Goal: Check status

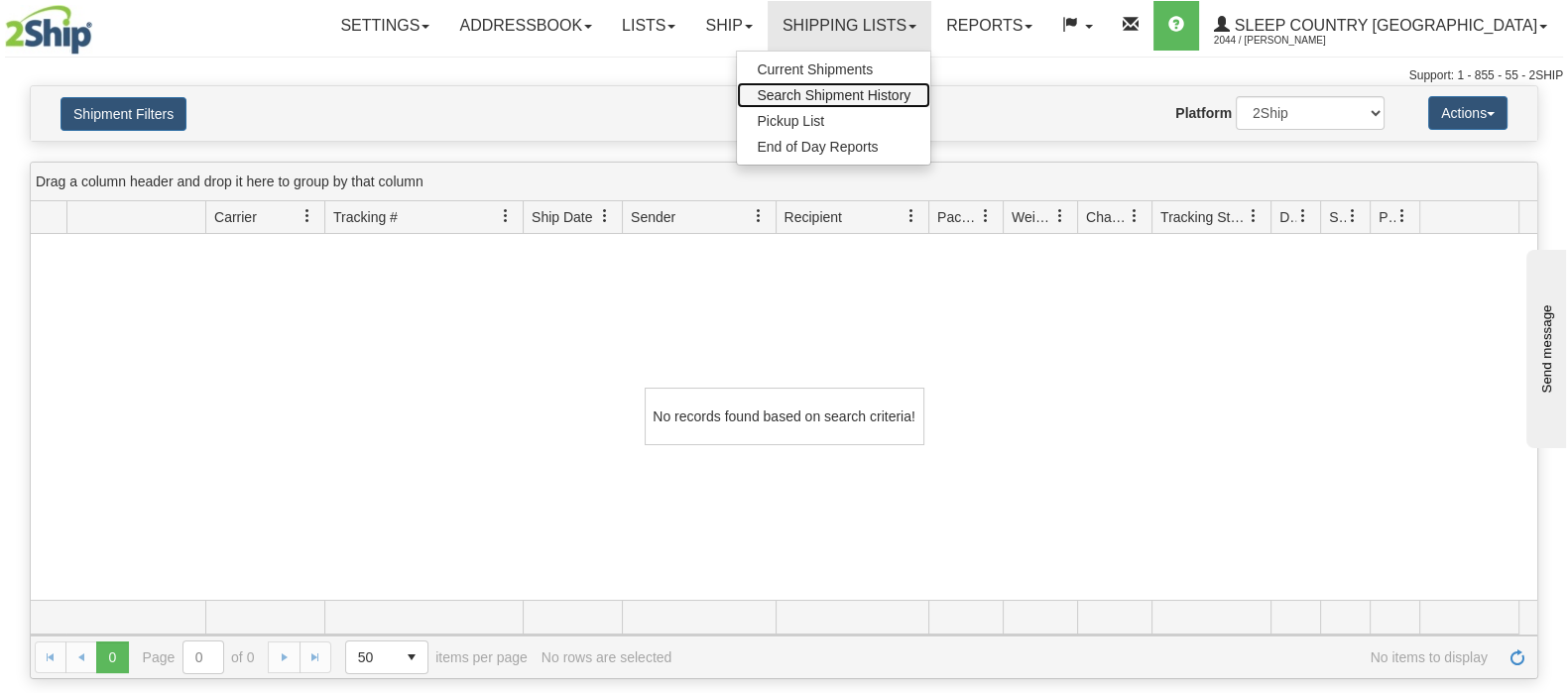
click at [911, 89] on span "Search Shipment History" at bounding box center [834, 95] width 154 height 16
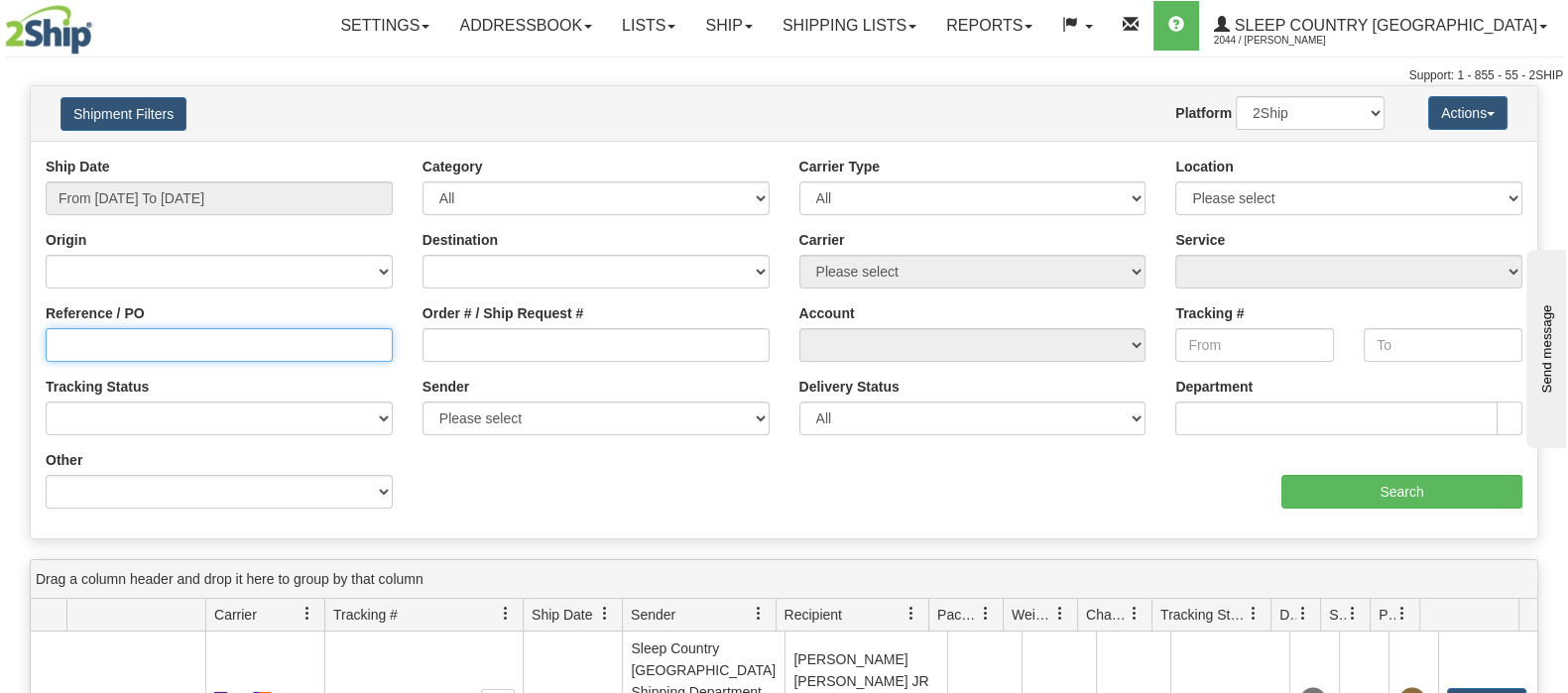
click at [82, 338] on input "Reference / PO" at bounding box center [220, 346] width 348 height 34
paste input "9000H994878"
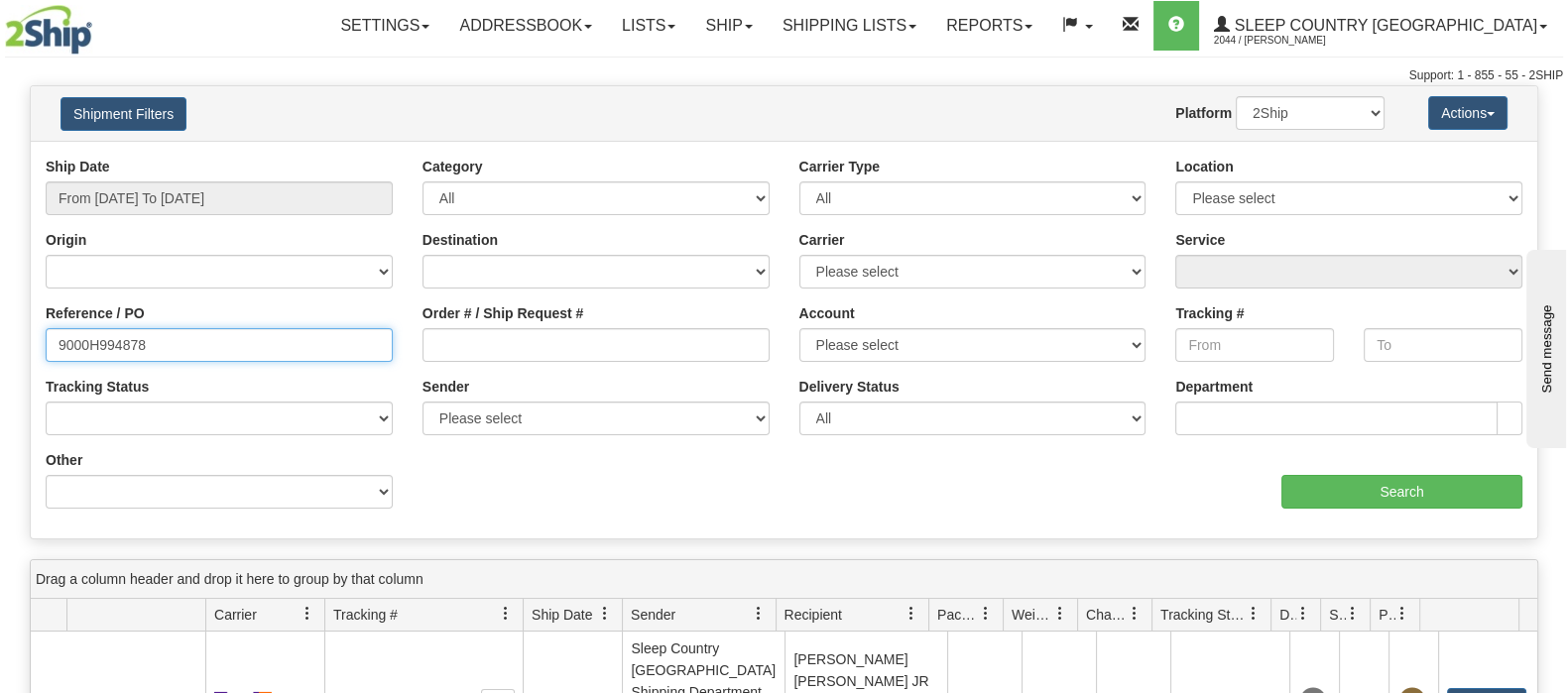
type input "9000H994878"
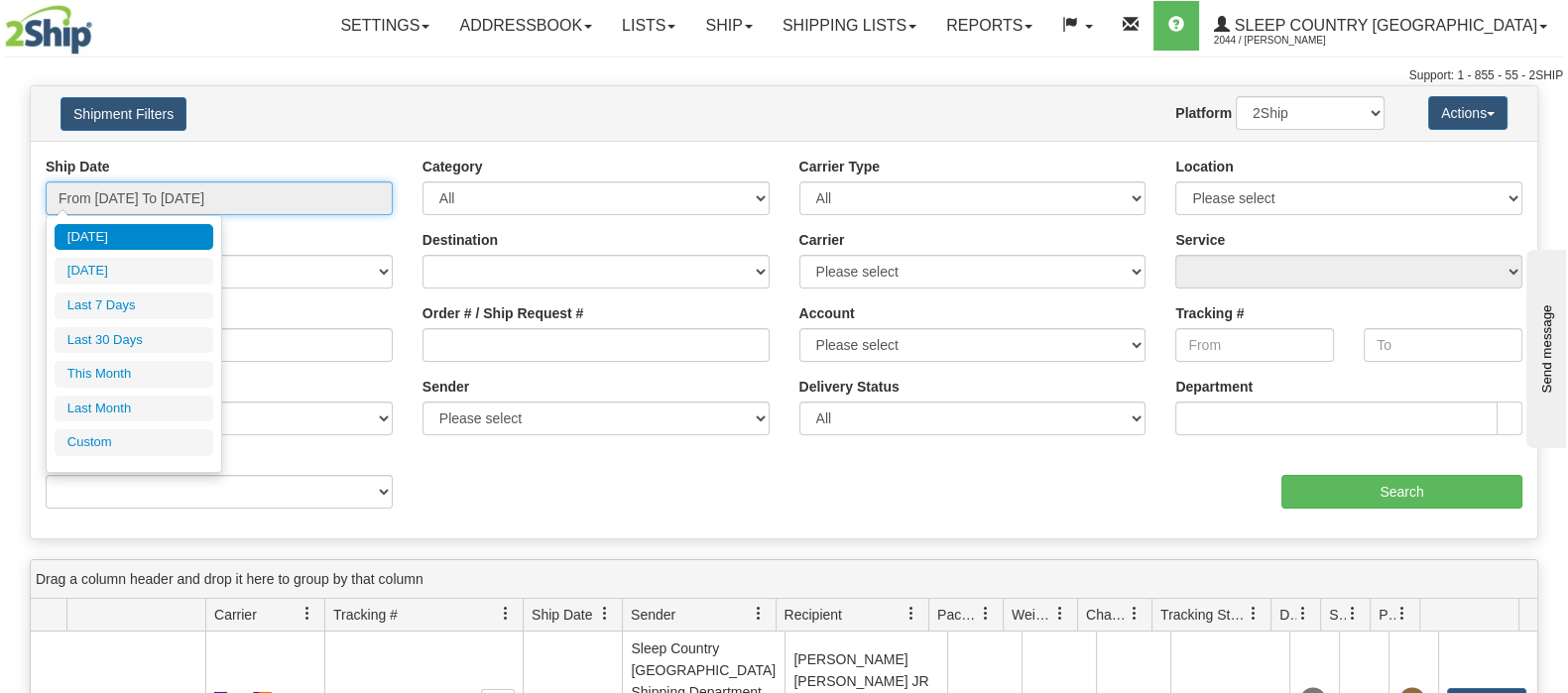
click at [177, 191] on input "From [DATE] To [DATE]" at bounding box center [220, 199] width 348 height 34
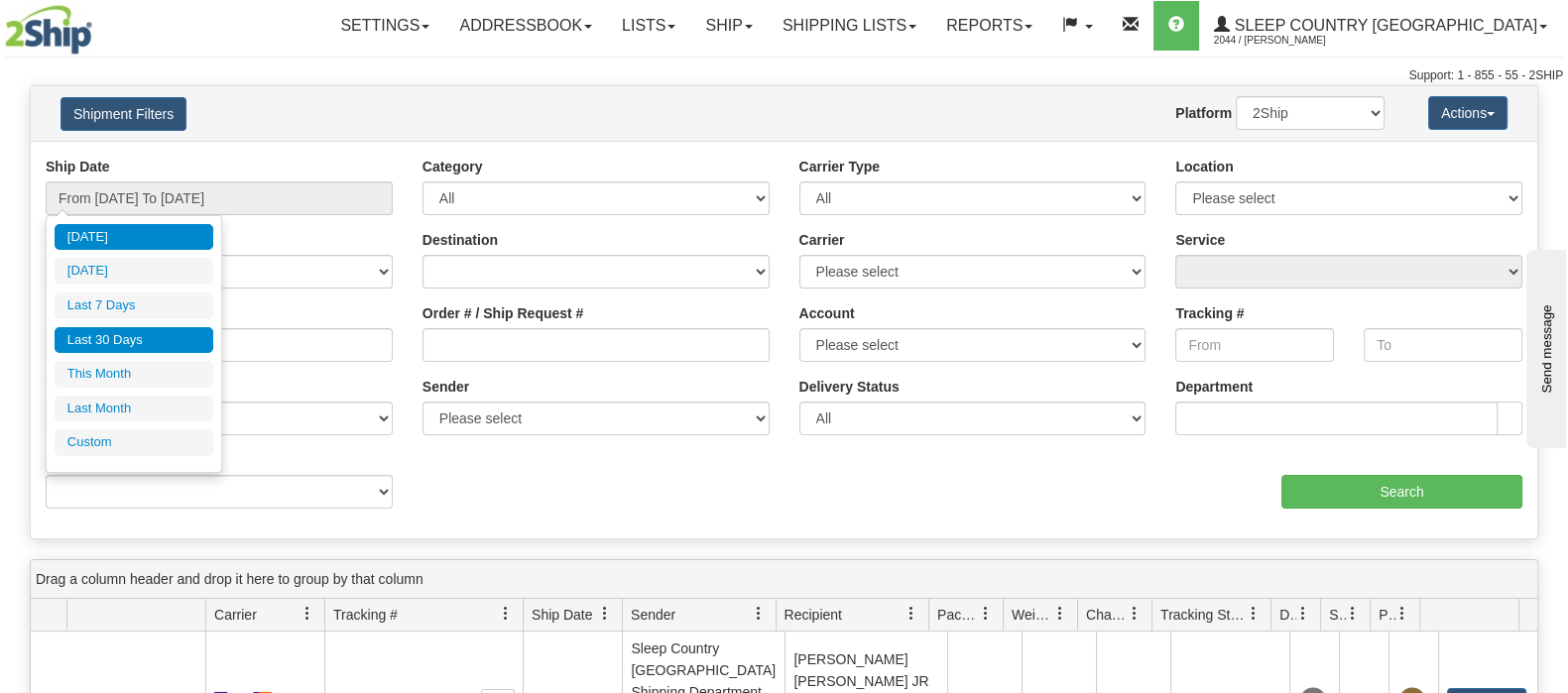
click at [154, 339] on li "Last 30 Days" at bounding box center [134, 341] width 159 height 27
type input "From [DATE] To [DATE]"
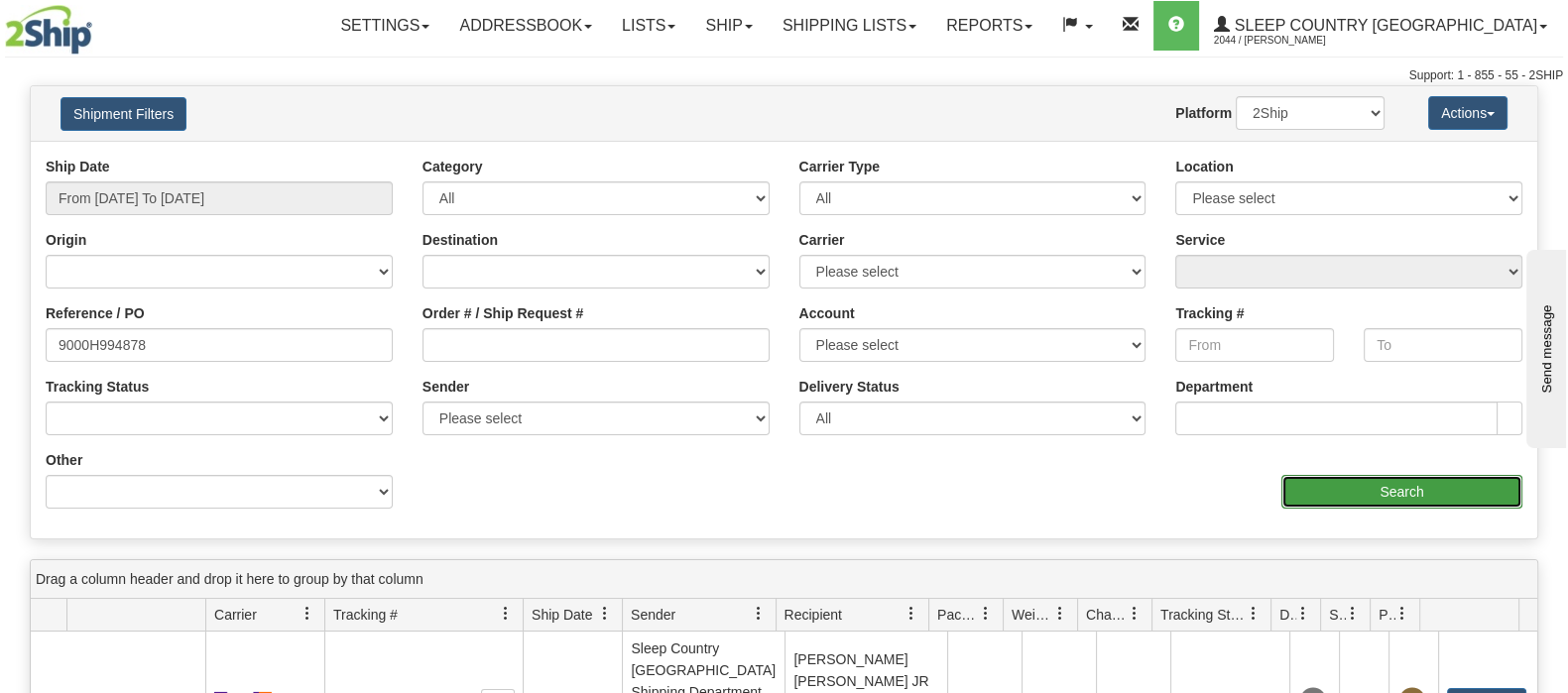
click at [1402, 485] on input "Search" at bounding box center [1401, 492] width 241 height 34
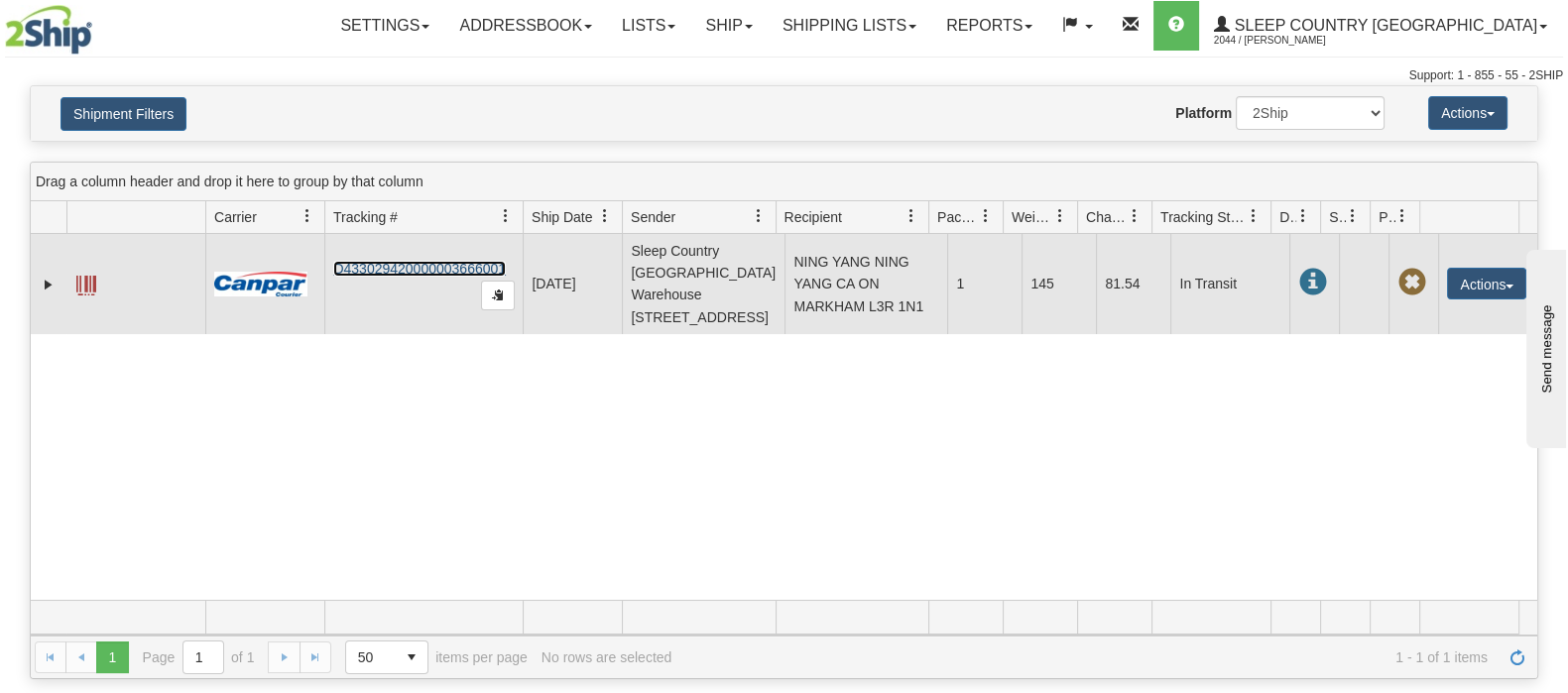
click at [409, 261] on link "D433029420000003666001" at bounding box center [419, 269] width 173 height 16
